Goal: Use online tool/utility: Utilize a website feature to perform a specific function

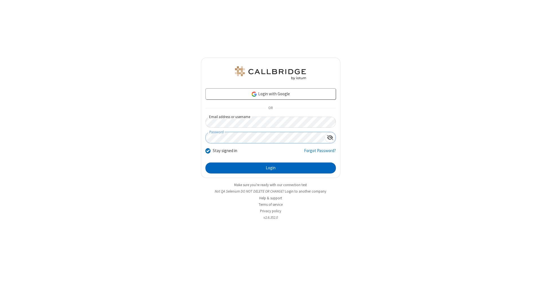
click at [270, 168] on button "Login" at bounding box center [270, 168] width 130 height 11
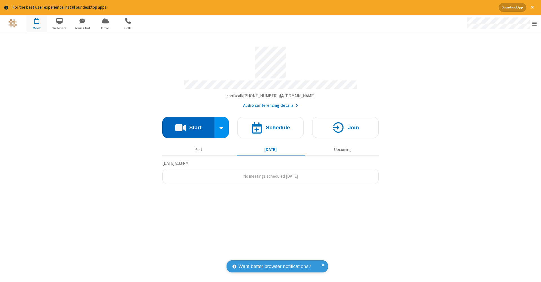
click at [188, 125] on button "Start" at bounding box center [188, 127] width 52 height 21
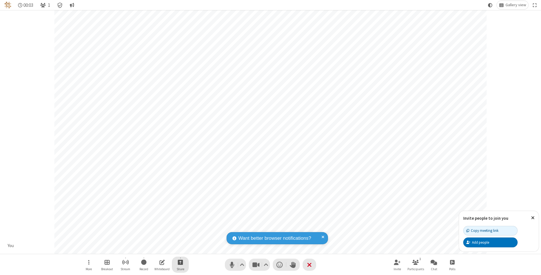
click at [180, 262] on span "Start sharing" at bounding box center [180, 261] width 5 height 7
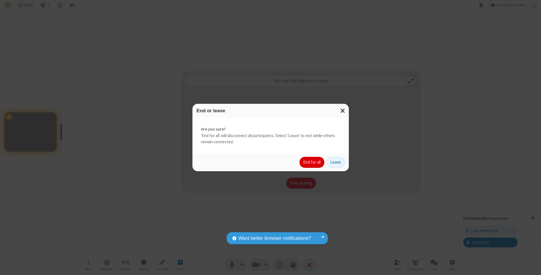
click at [312, 162] on button "End for all" at bounding box center [311, 162] width 25 height 11
